Goal: Transaction & Acquisition: Purchase product/service

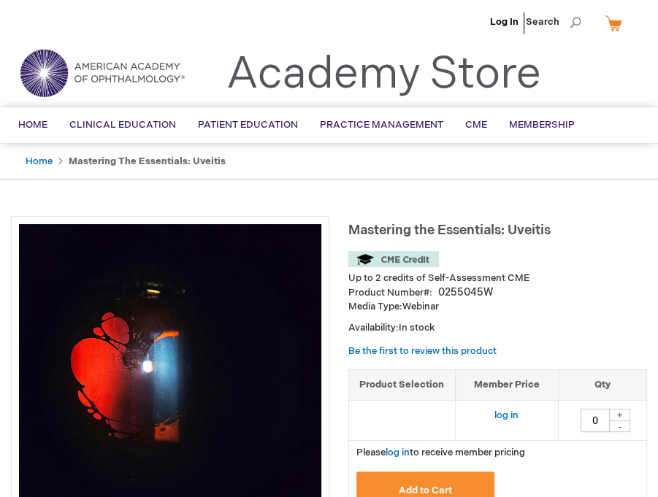
scroll to position [73, 0]
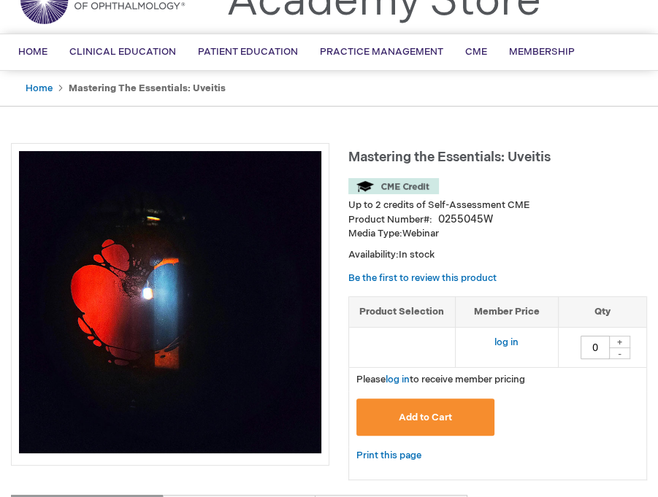
click at [616, 340] on div "+" at bounding box center [619, 342] width 22 height 12
type input "1"
click at [505, 339] on link "log in" at bounding box center [506, 343] width 24 height 12
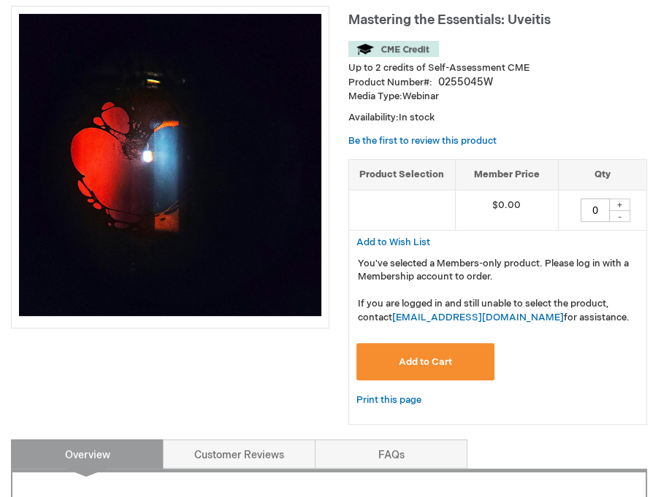
scroll to position [219, 0]
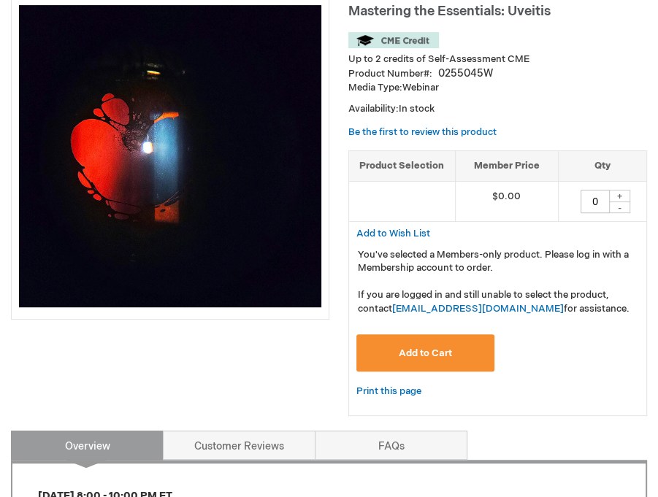
click at [616, 191] on div "+" at bounding box center [619, 196] width 22 height 12
type input "1"
click at [415, 348] on span "Add to Cart" at bounding box center [425, 354] width 53 height 12
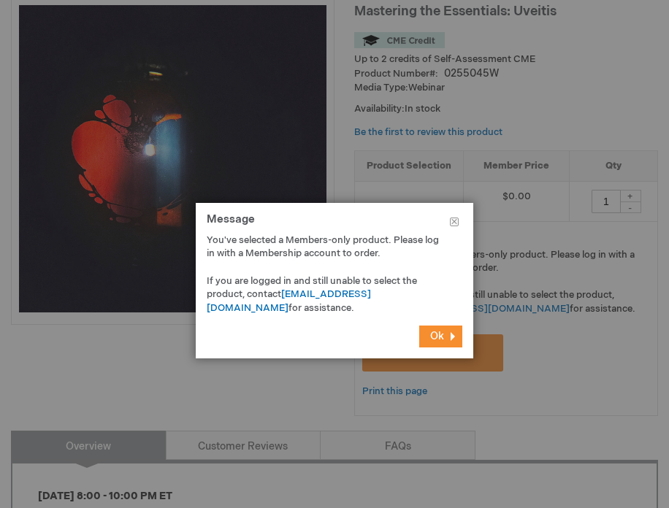
click at [443, 330] on span "Ok" at bounding box center [437, 336] width 14 height 12
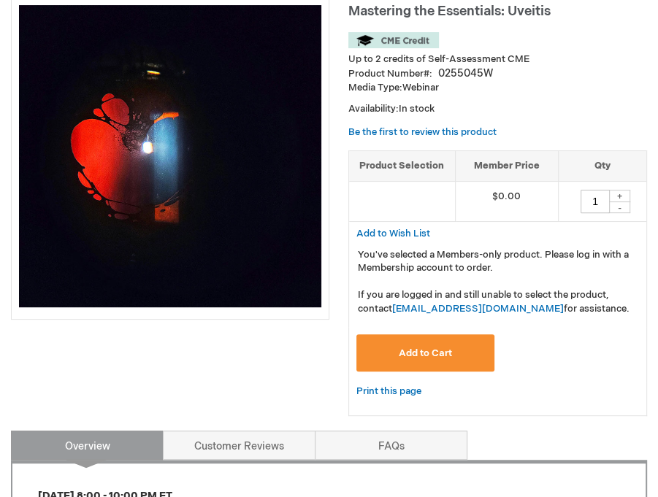
click at [432, 353] on span "Add to Cart" at bounding box center [425, 354] width 53 height 12
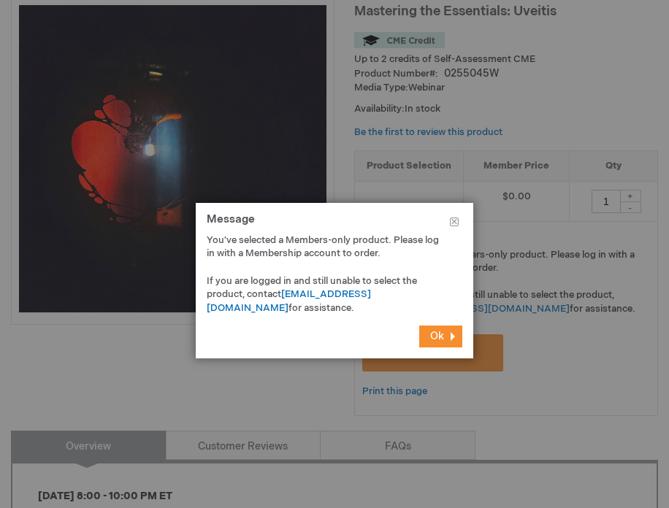
click at [440, 338] on span "Ok" at bounding box center [437, 336] width 14 height 12
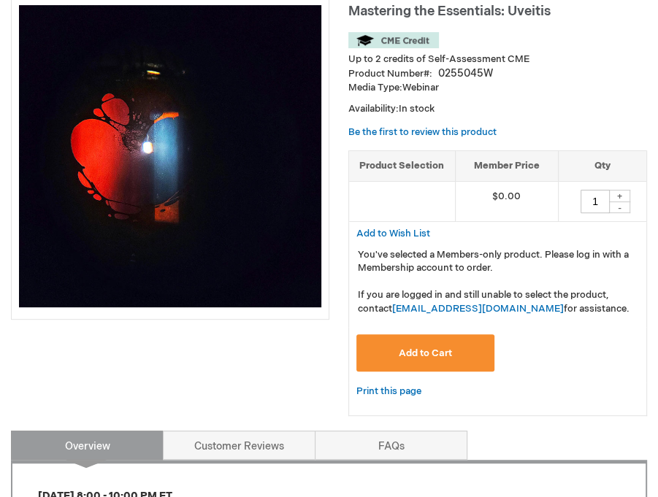
click at [409, 348] on span "Add to Cart" at bounding box center [425, 354] width 53 height 12
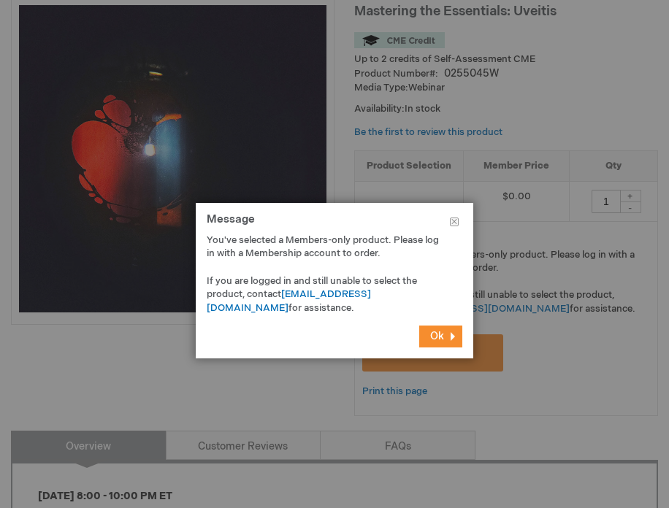
click at [435, 335] on span "Ok" at bounding box center [437, 336] width 14 height 12
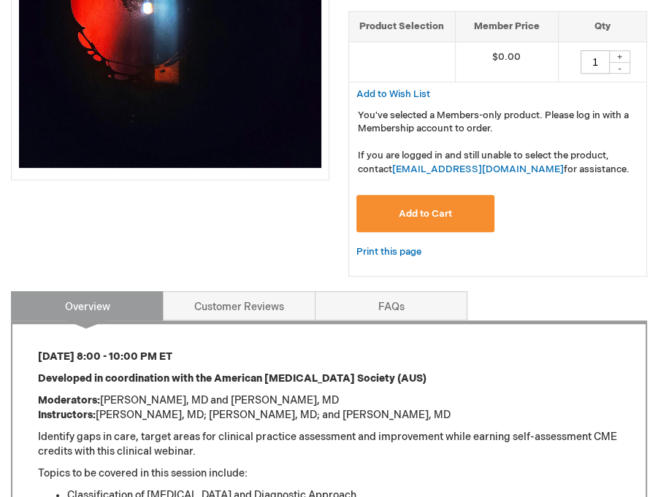
scroll to position [365, 0]
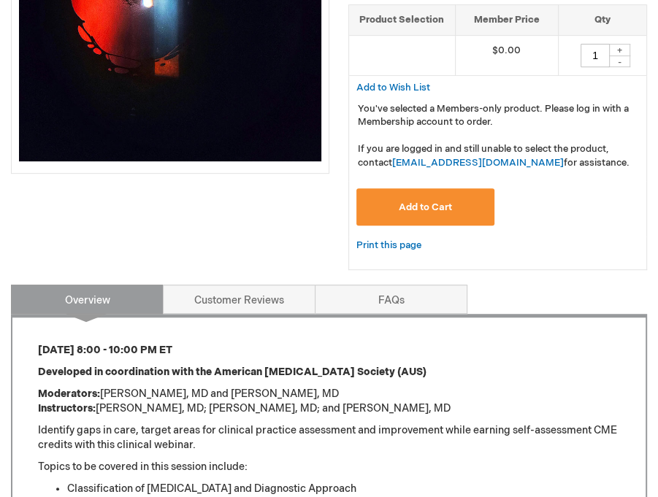
click at [232, 139] on img at bounding box center [170, 10] width 302 height 302
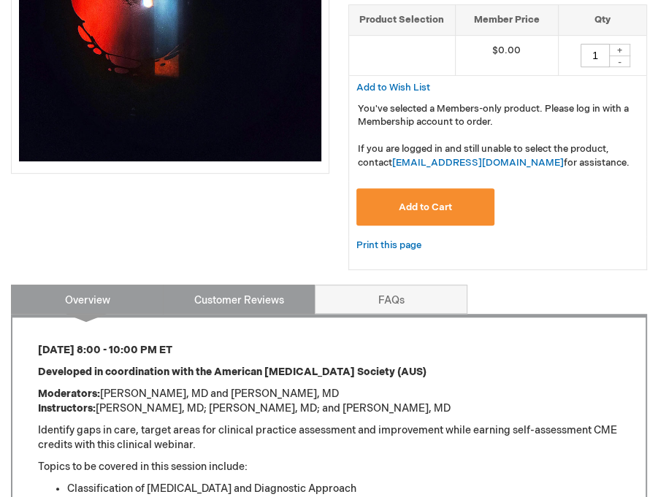
click at [223, 295] on link "Customer Reviews" at bounding box center [239, 299] width 153 height 29
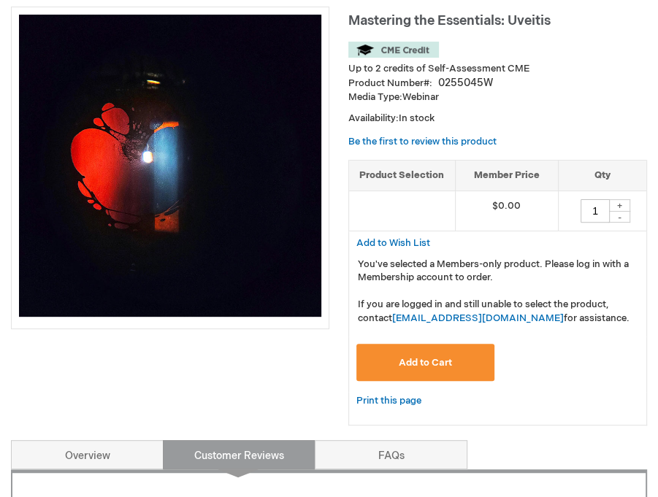
scroll to position [219, 0]
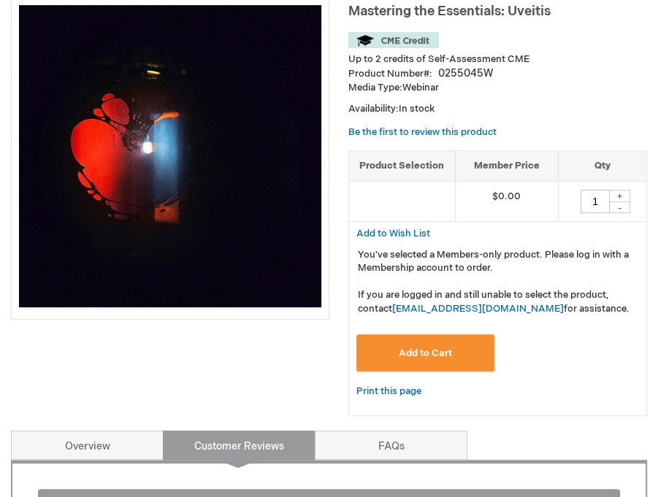
click at [414, 353] on span "Add to Cart" at bounding box center [425, 354] width 53 height 12
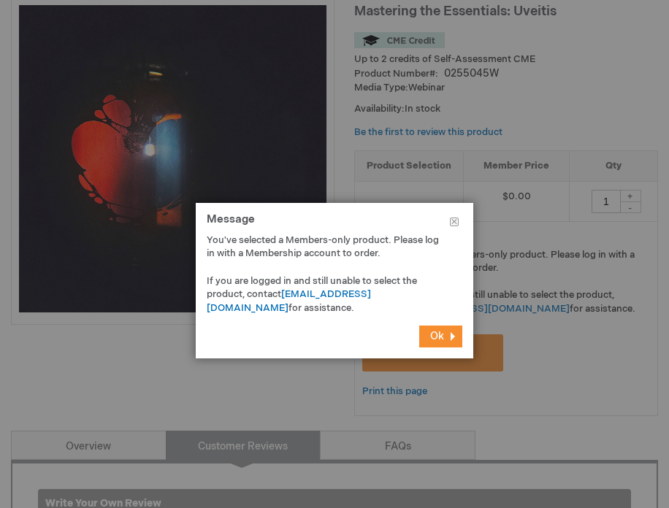
click at [435, 333] on span "Ok" at bounding box center [437, 336] width 14 height 12
